Goal: Information Seeking & Learning: Understand process/instructions

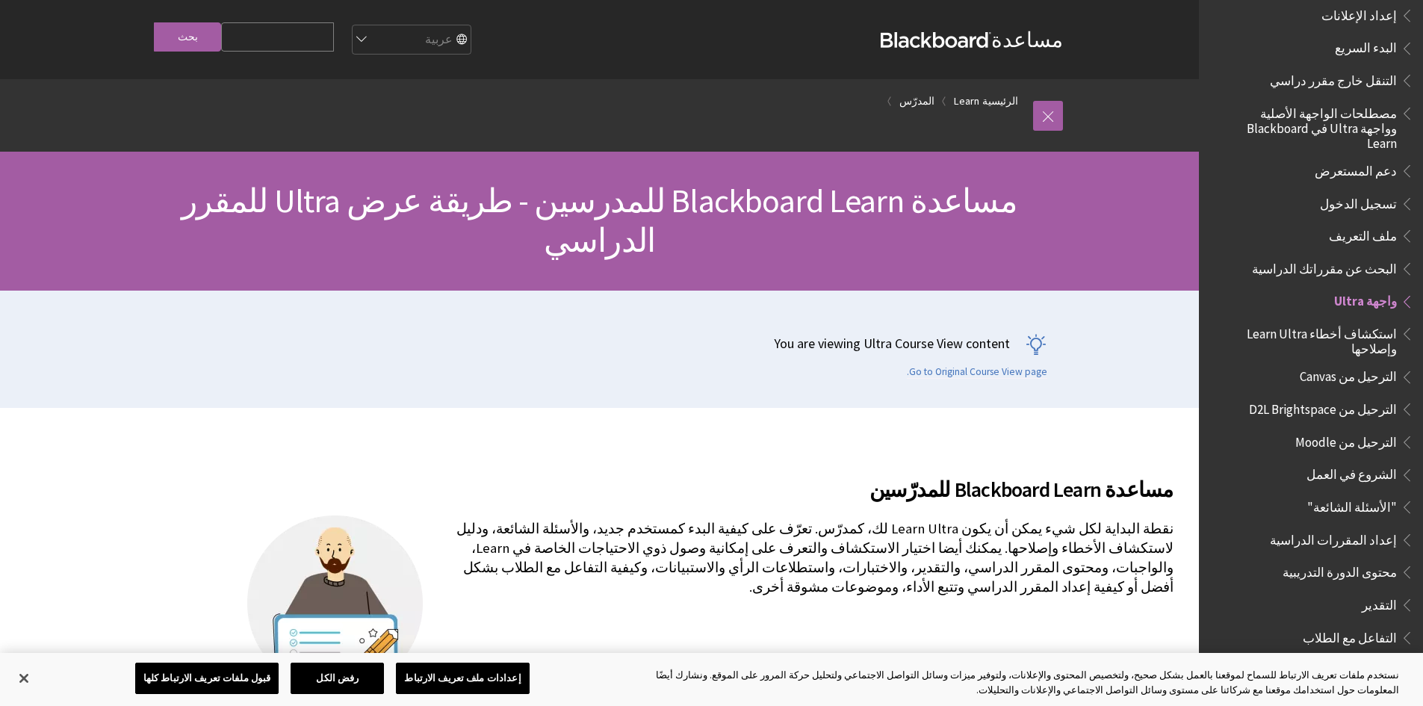
scroll to position [1425, 0]
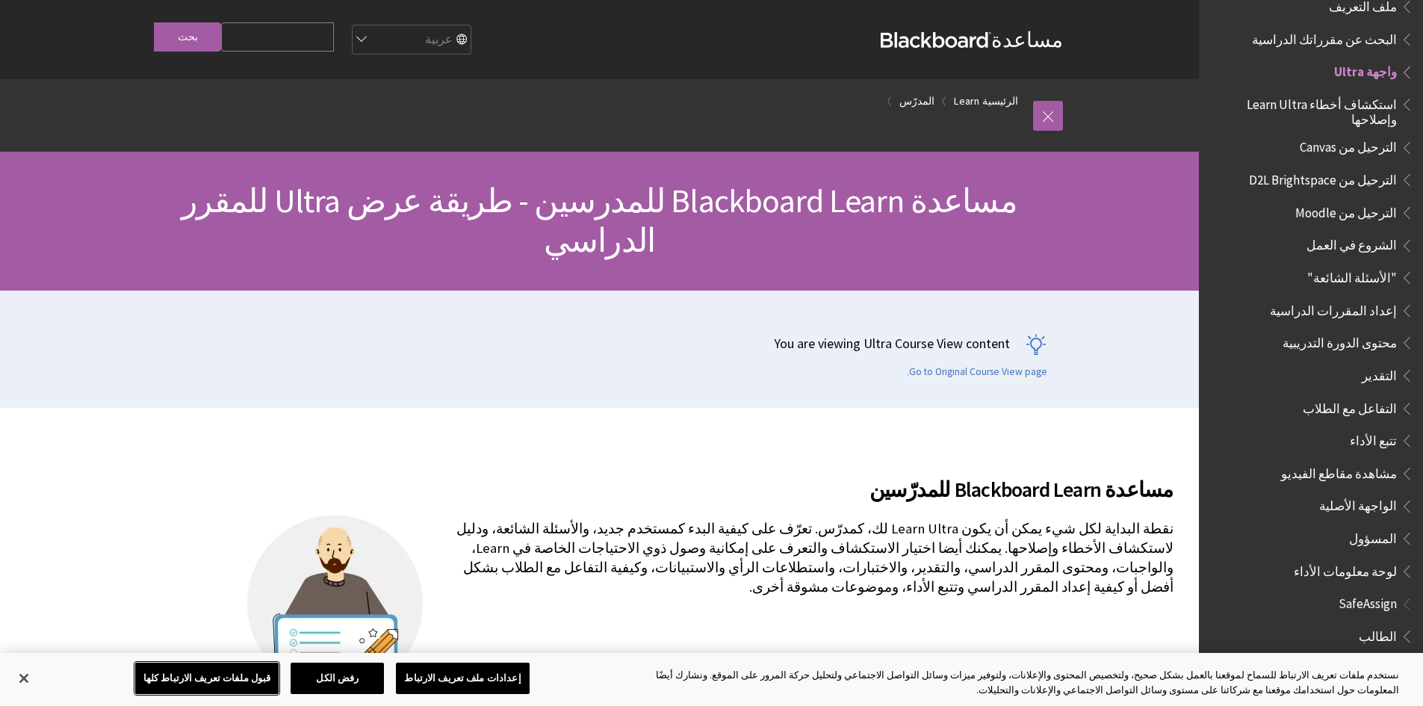
click at [223, 688] on button "قبول ملفات تعريف الارتباط كلها" at bounding box center [207, 678] width 144 height 31
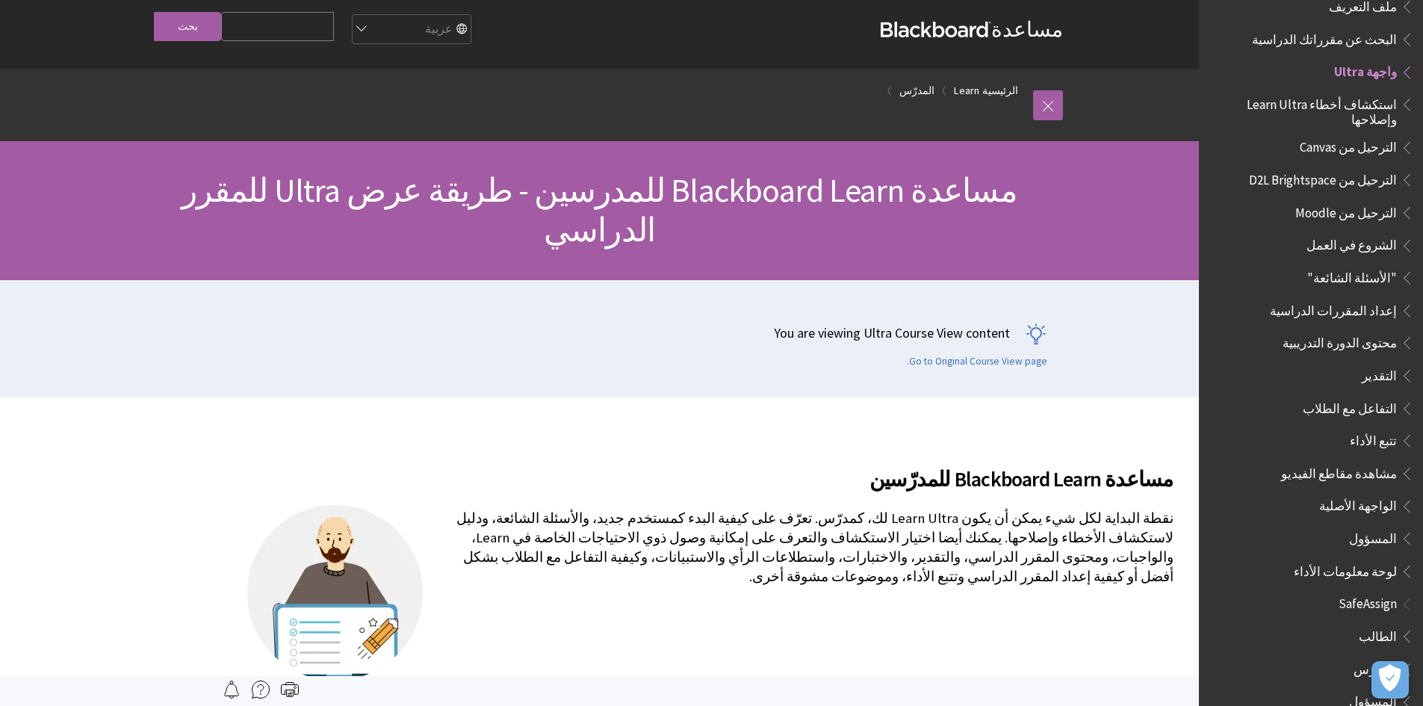
scroll to position [0, 0]
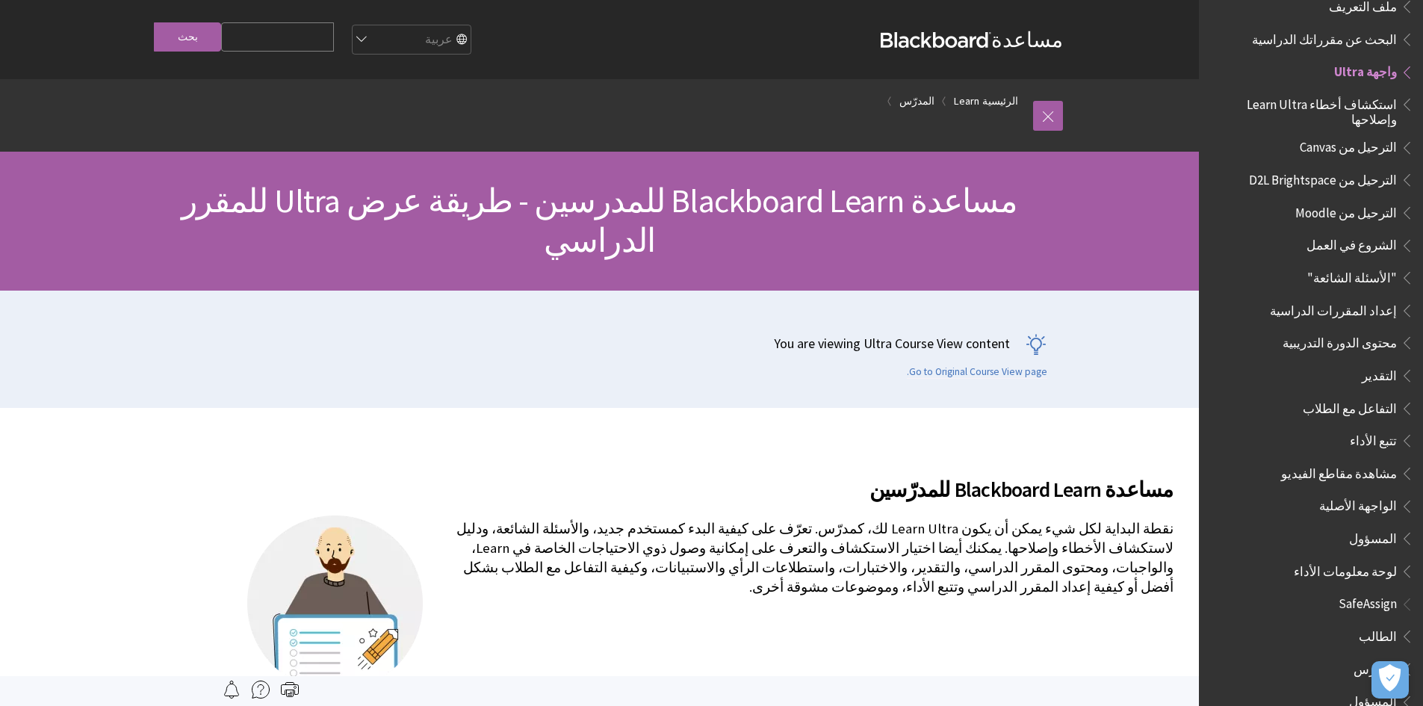
click at [1399, 1] on ul "Anthology Adopt إعداد الإعلانات البدء السريع التنقل خارج مقرر دراسي مصطلحات الو…" at bounding box center [1315, 130] width 199 height 778
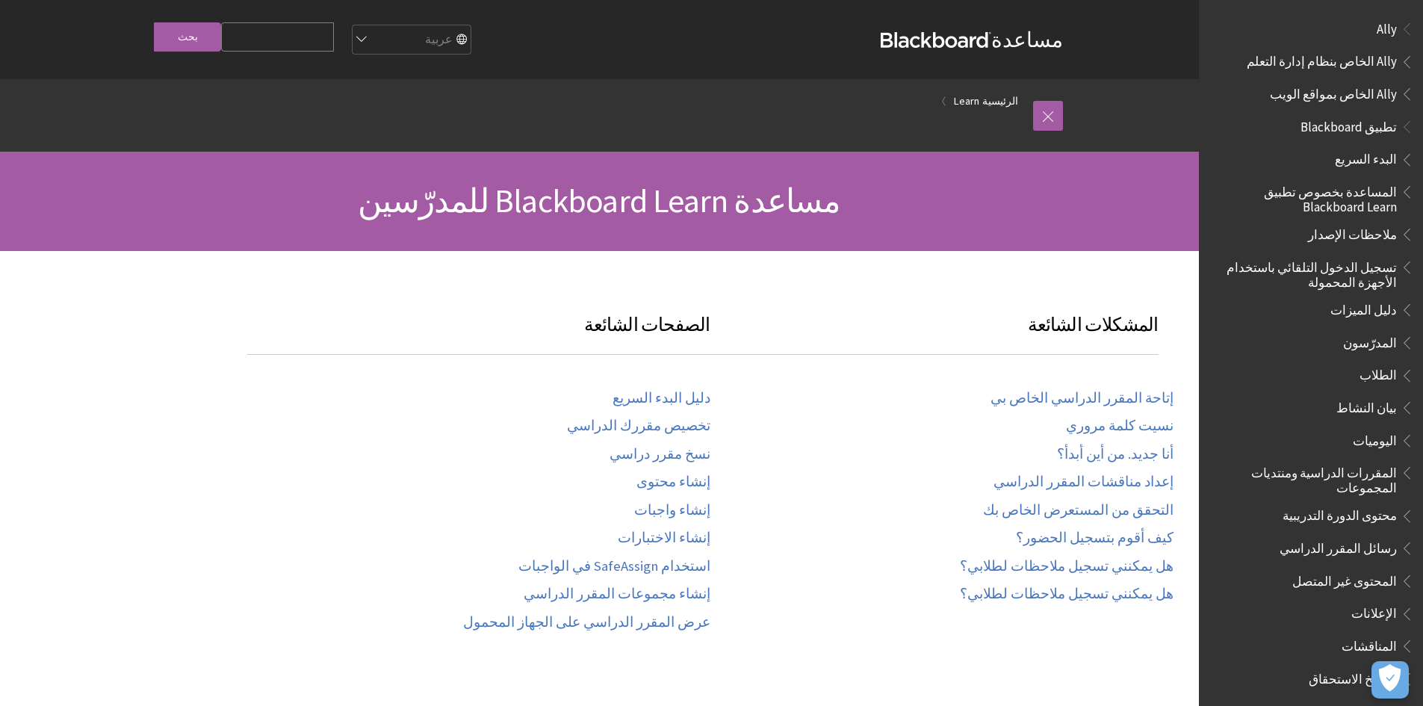
scroll to position [1023, 0]
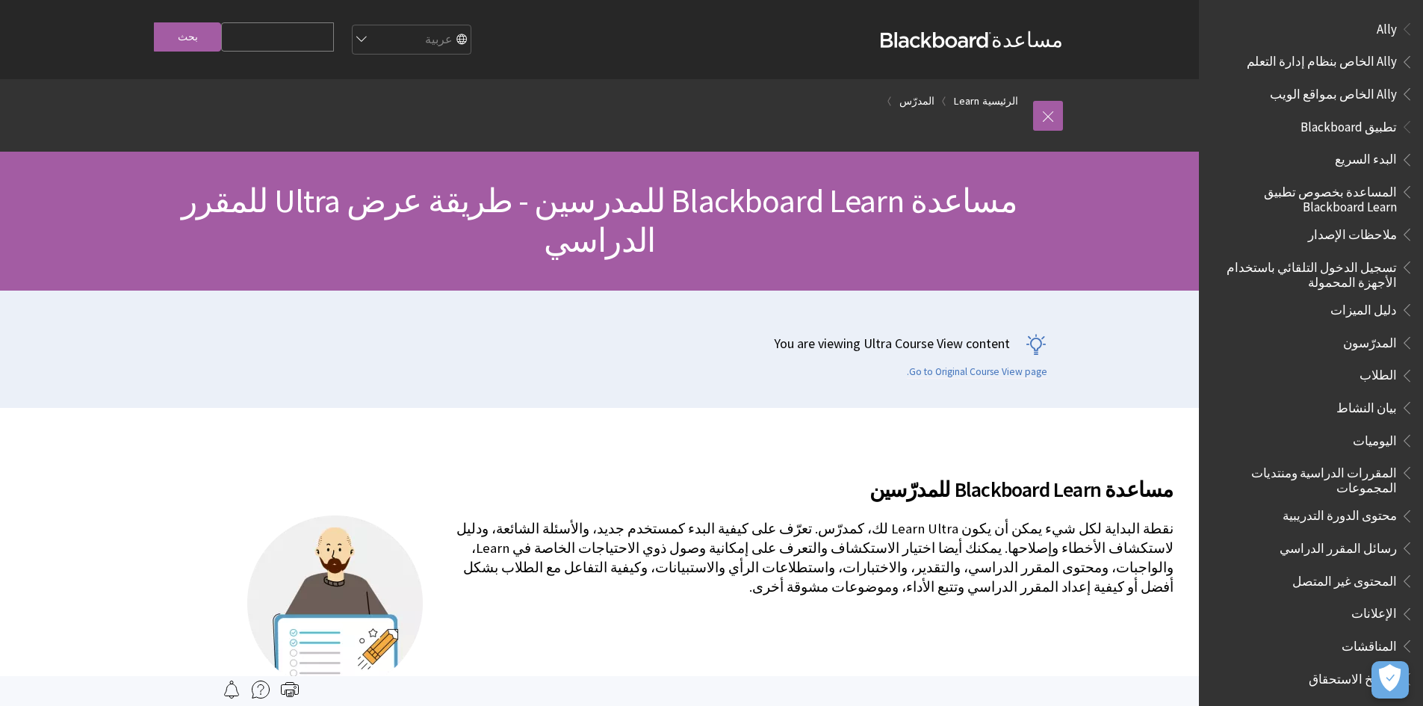
scroll to position [1425, 0]
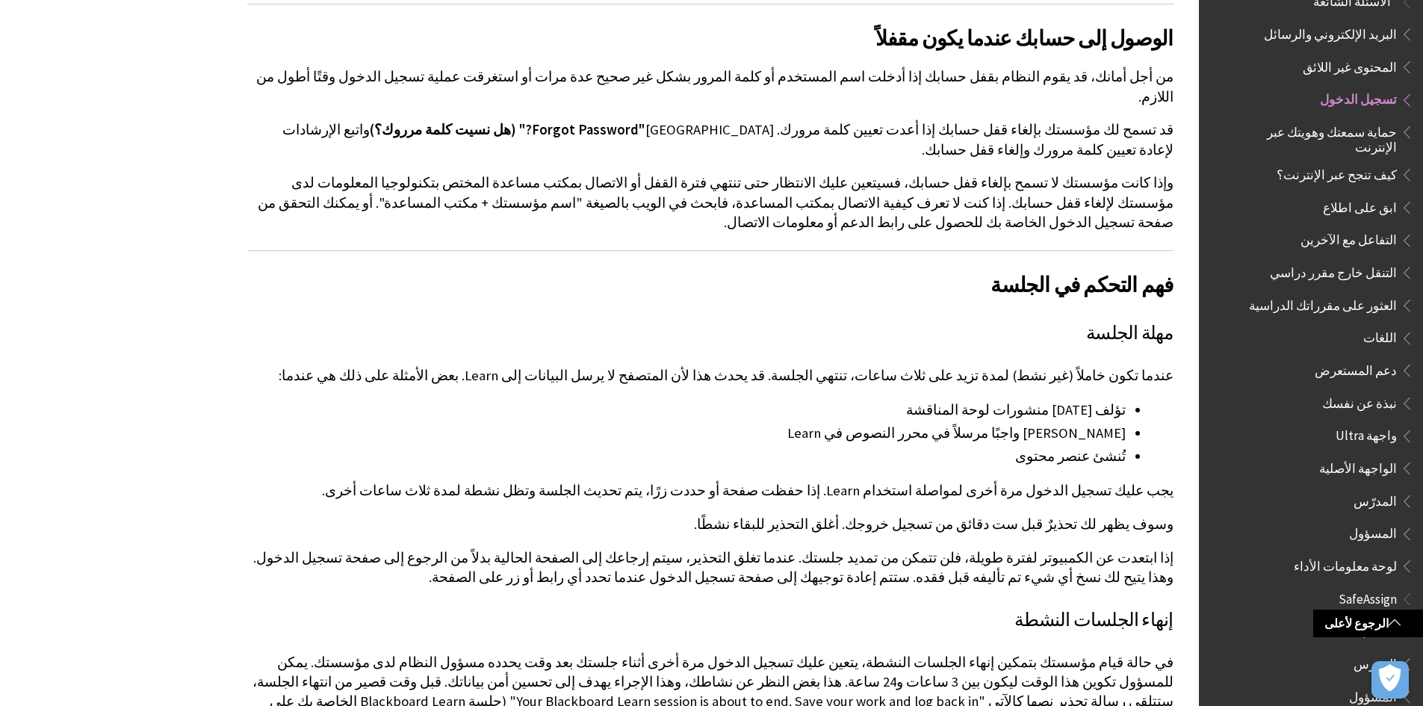
scroll to position [1793, 0]
